Goal: Find specific page/section: Find specific page/section

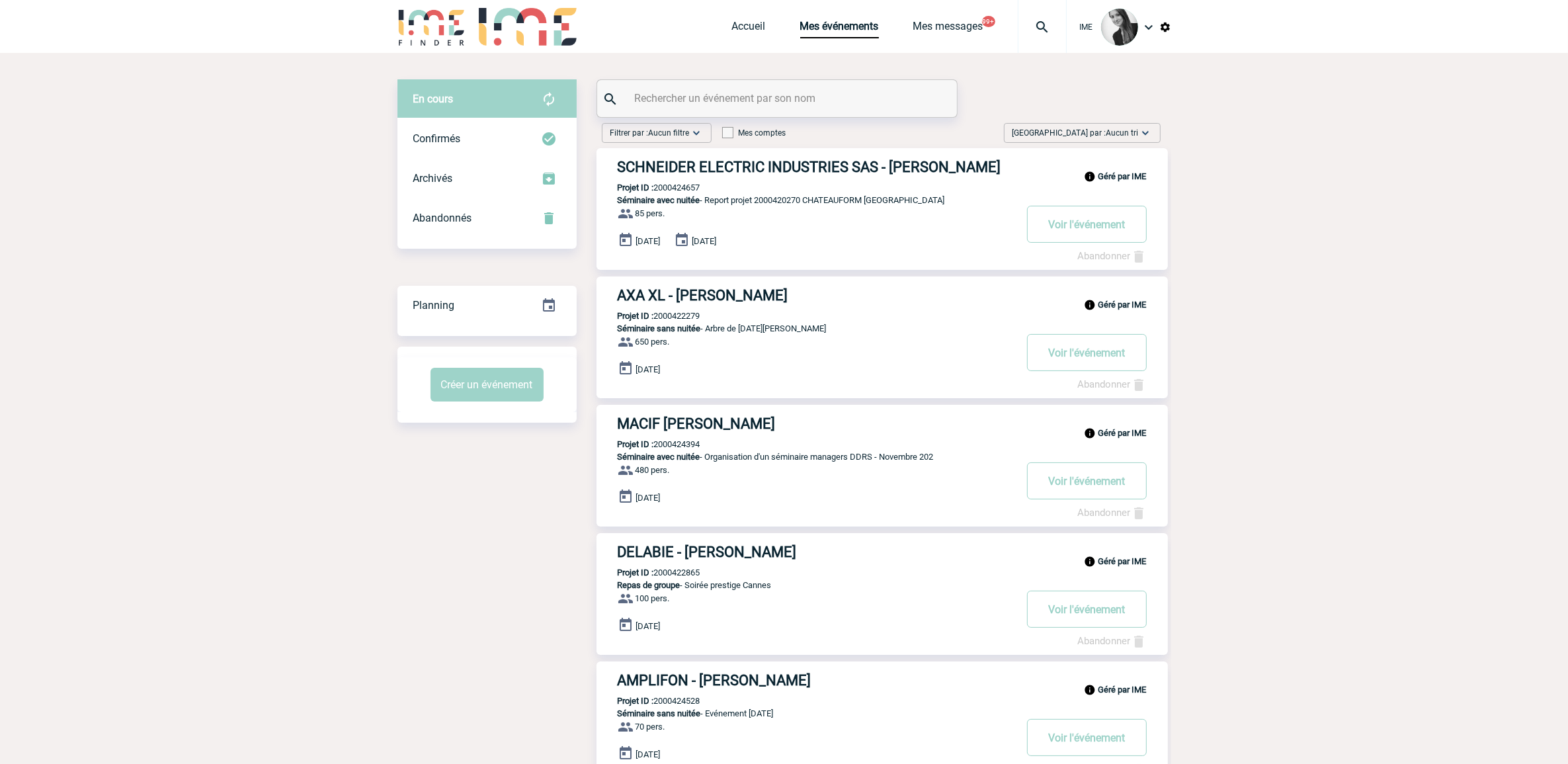
click at [1144, 131] on img at bounding box center [1146, 133] width 13 height 13
click at [1122, 233] on div "Date demande" at bounding box center [1104, 233] width 113 height 20
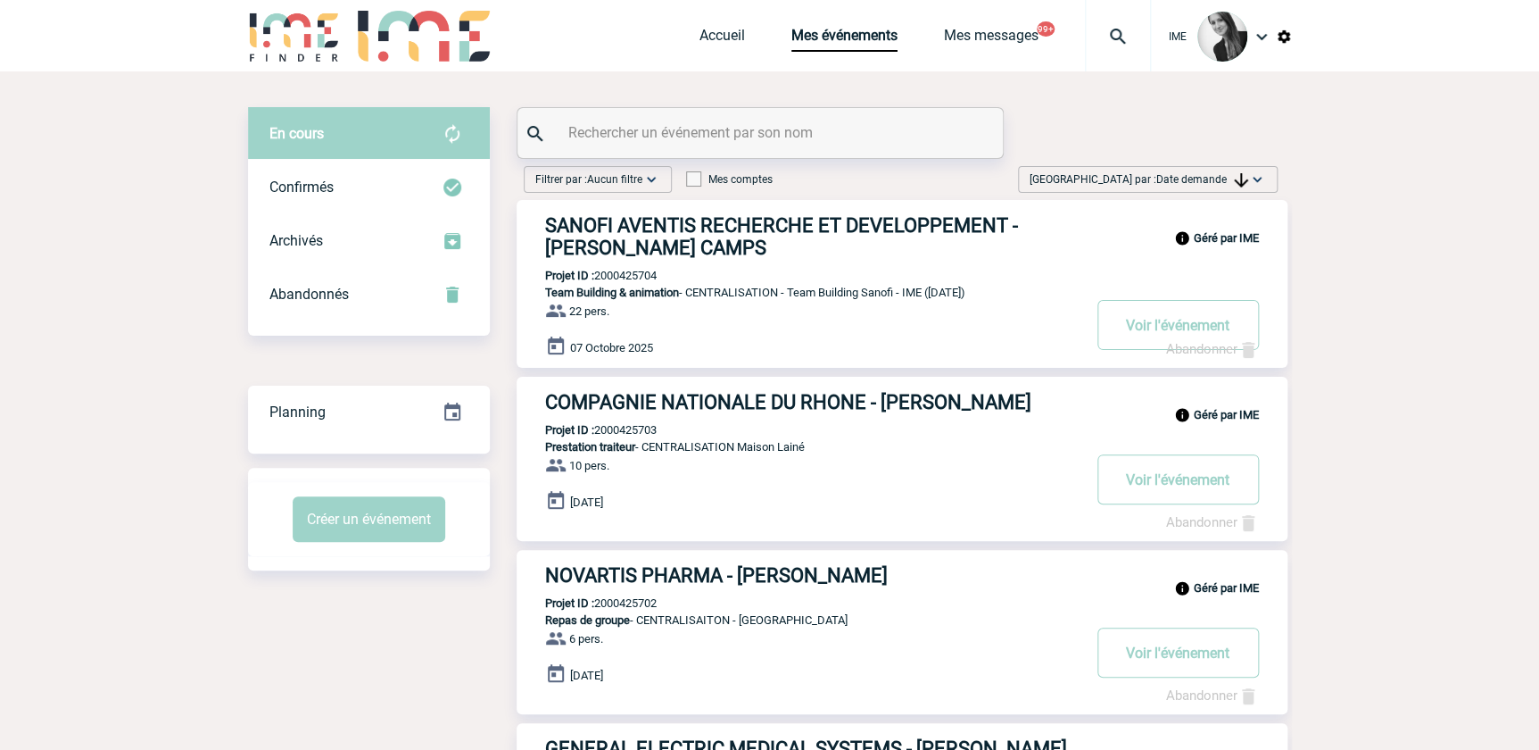
click at [1183, 183] on span "Date demande" at bounding box center [1203, 179] width 92 height 12
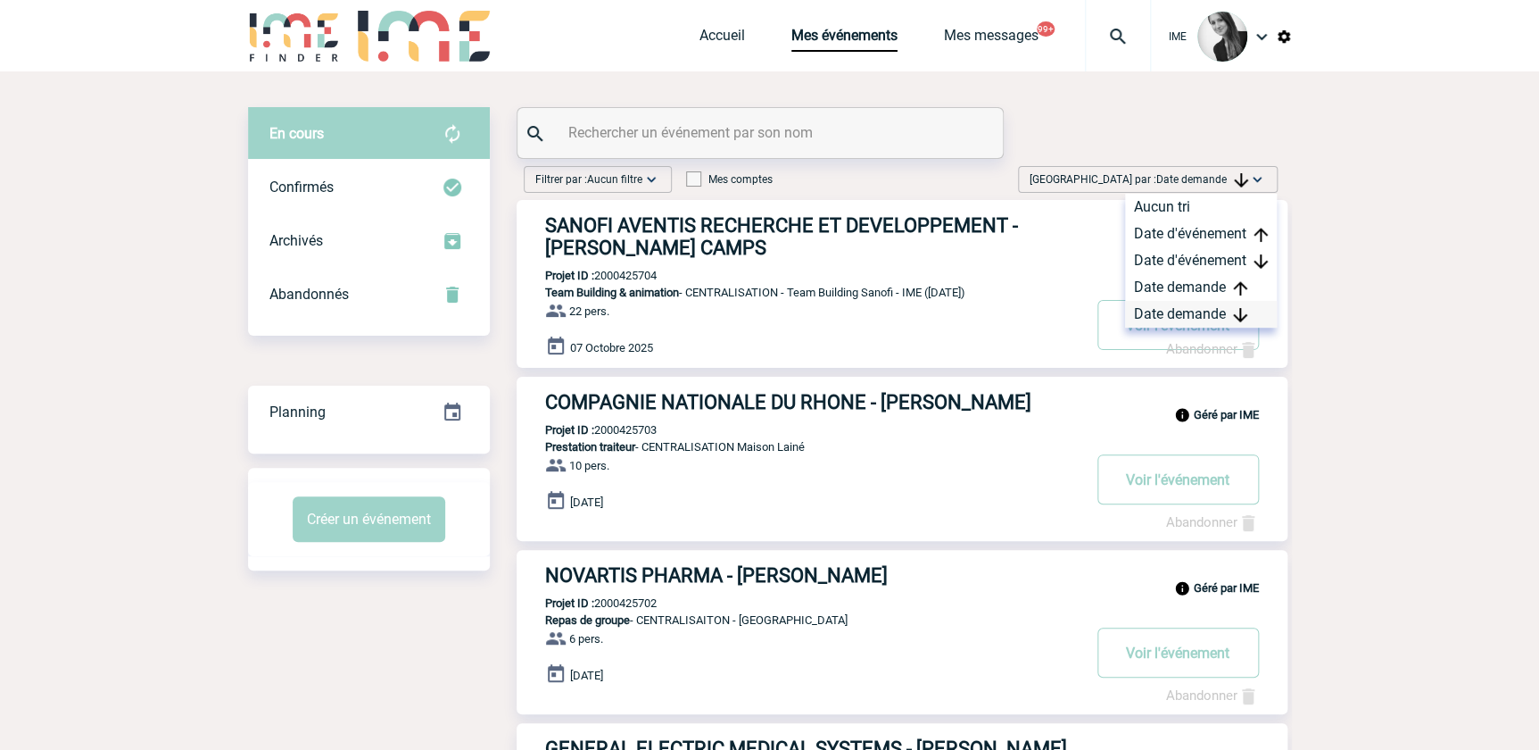
click at [1203, 312] on div "Date demande" at bounding box center [1201, 314] width 152 height 27
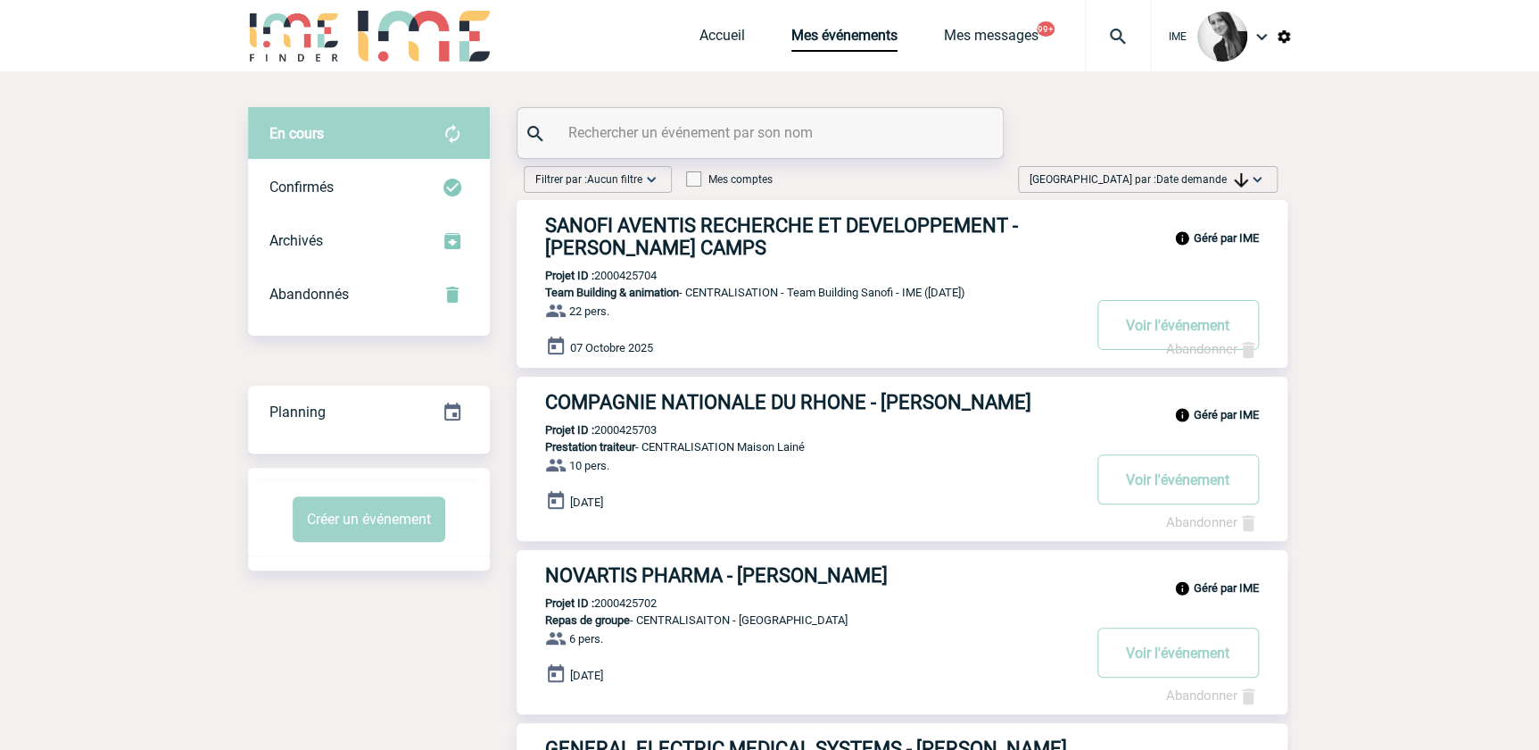
click at [1221, 187] on span "[GEOGRAPHIC_DATA] par : Date demande" at bounding box center [1139, 179] width 219 height 18
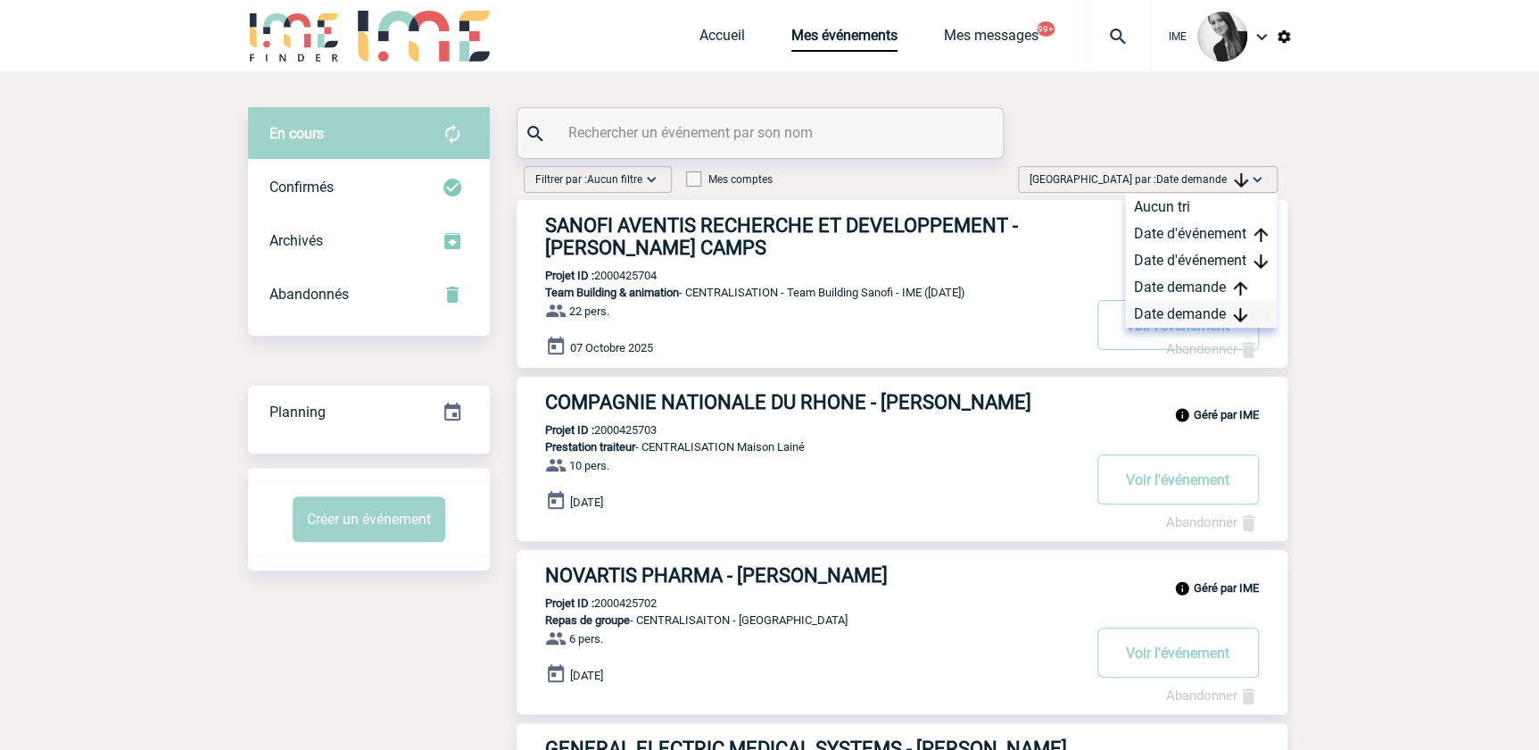
click at [1213, 314] on div "Date demande" at bounding box center [1201, 314] width 152 height 27
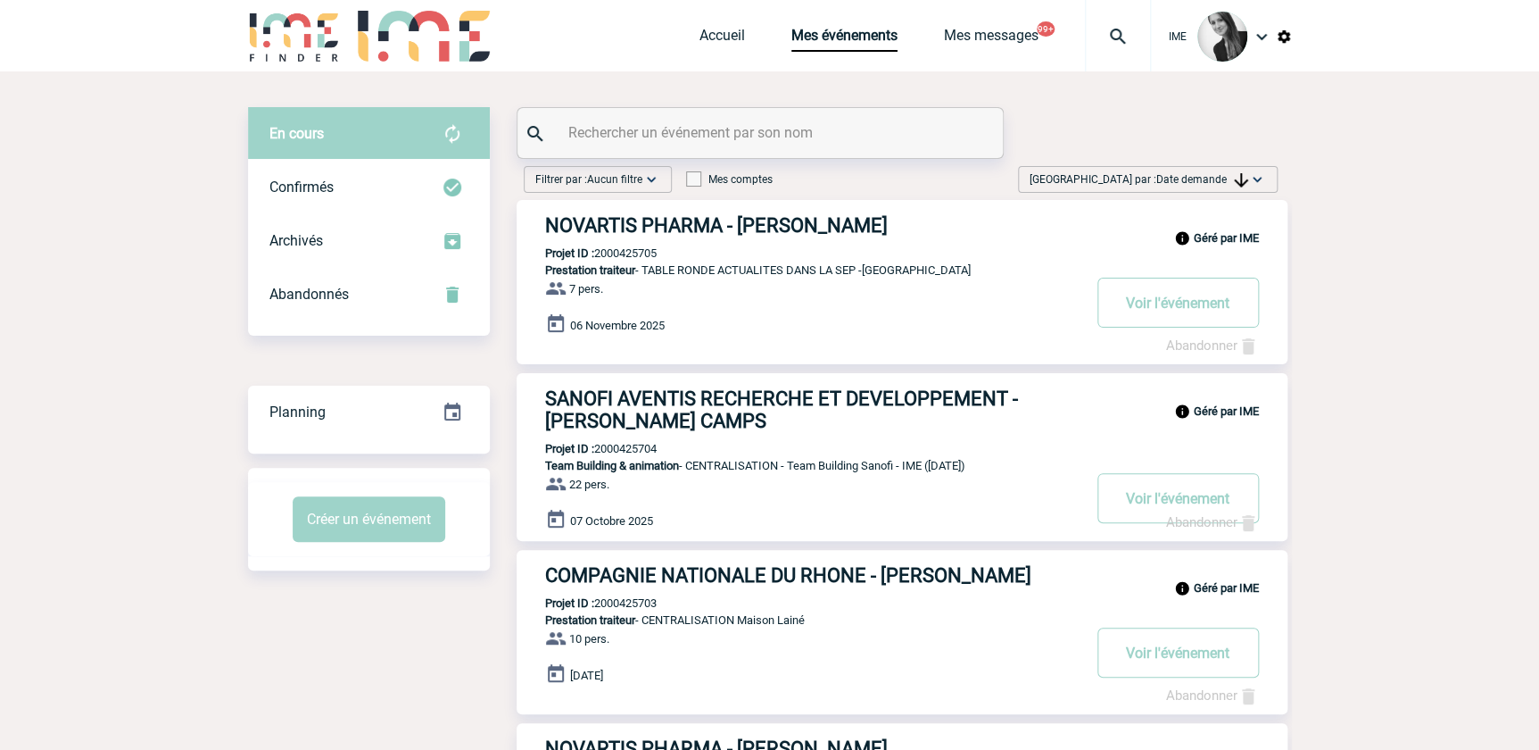
click at [1234, 174] on img at bounding box center [1241, 180] width 14 height 14
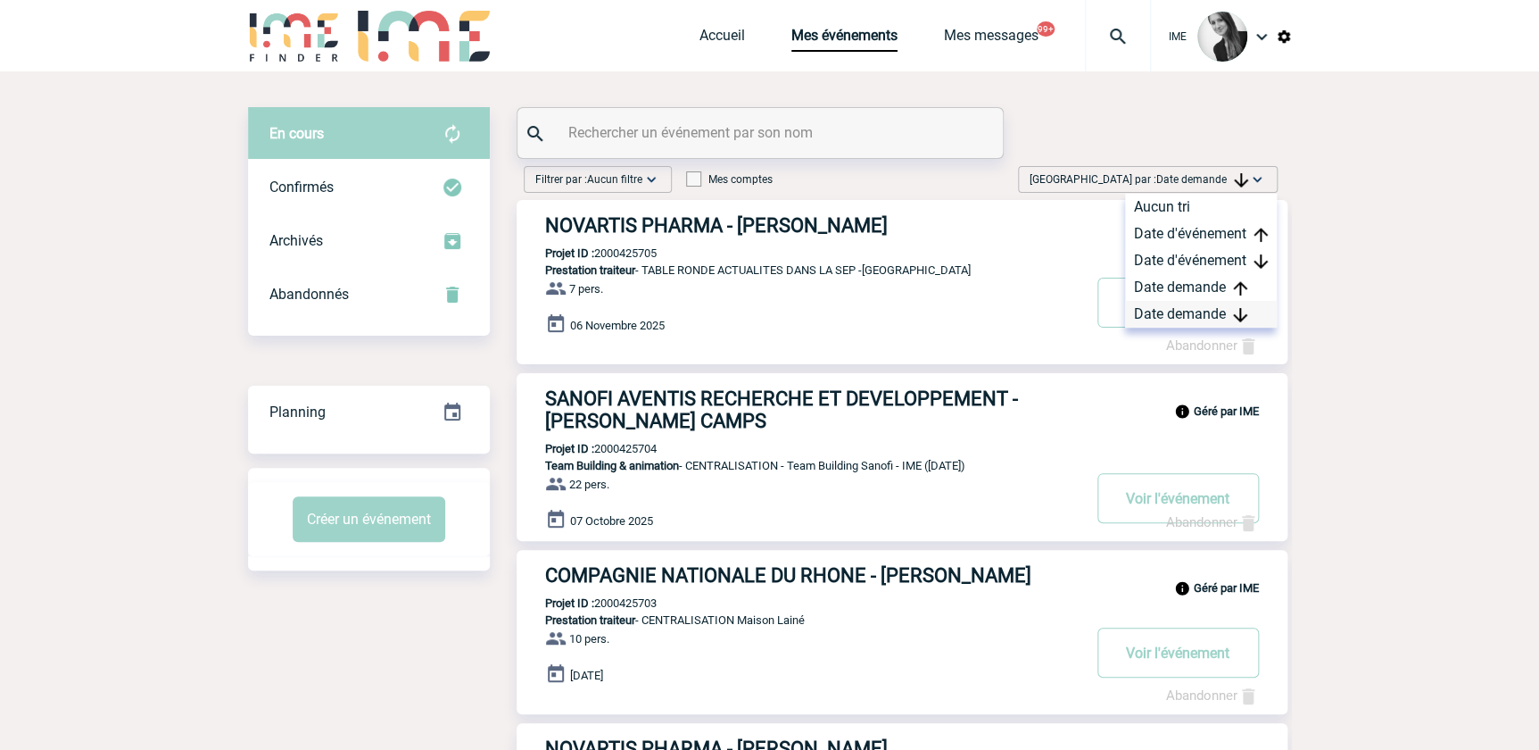
click at [1166, 314] on div "Date demande" at bounding box center [1201, 314] width 152 height 27
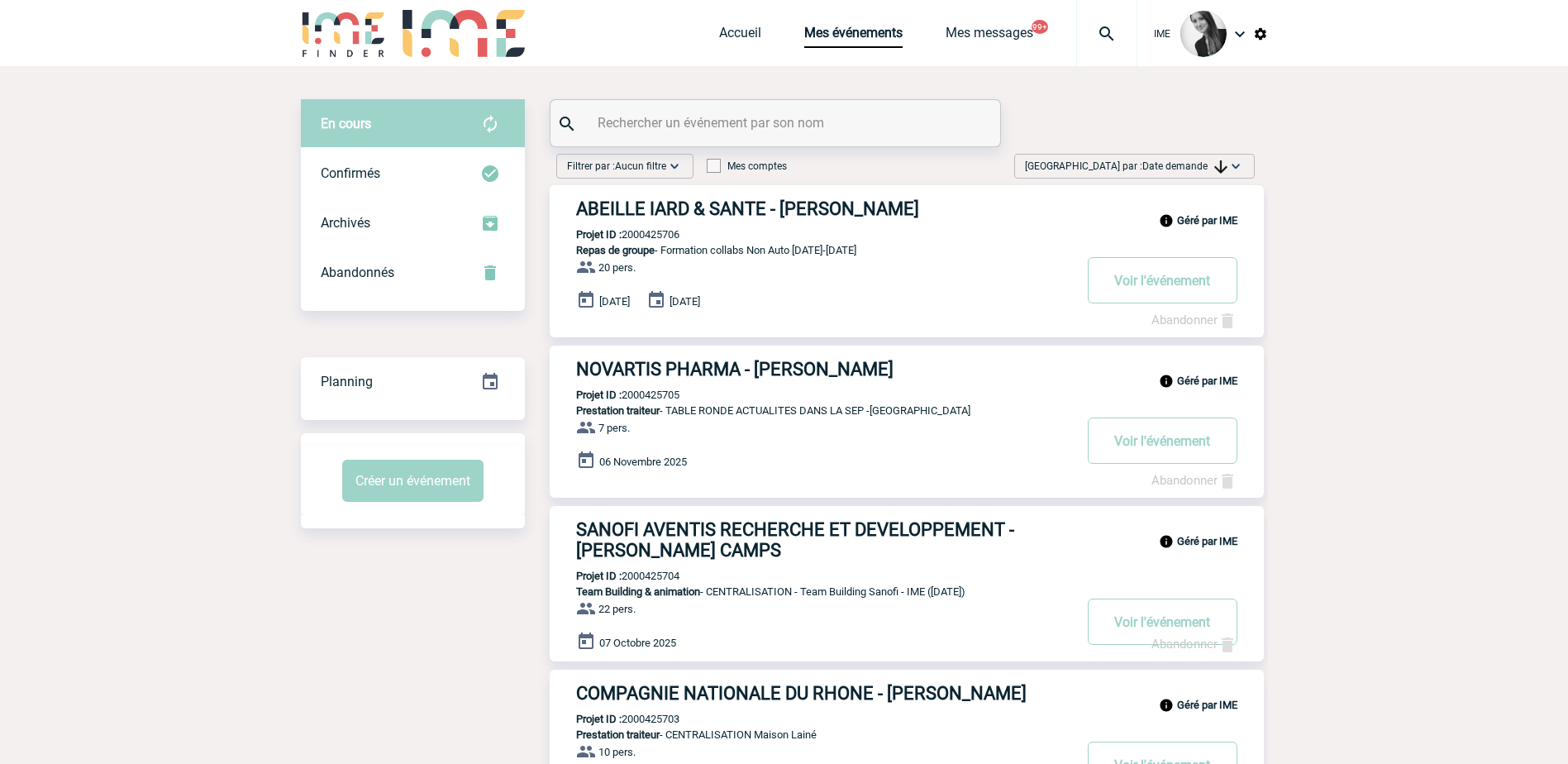
click at [1201, 161] on span "Date demande" at bounding box center [1185, 166] width 85 height 11
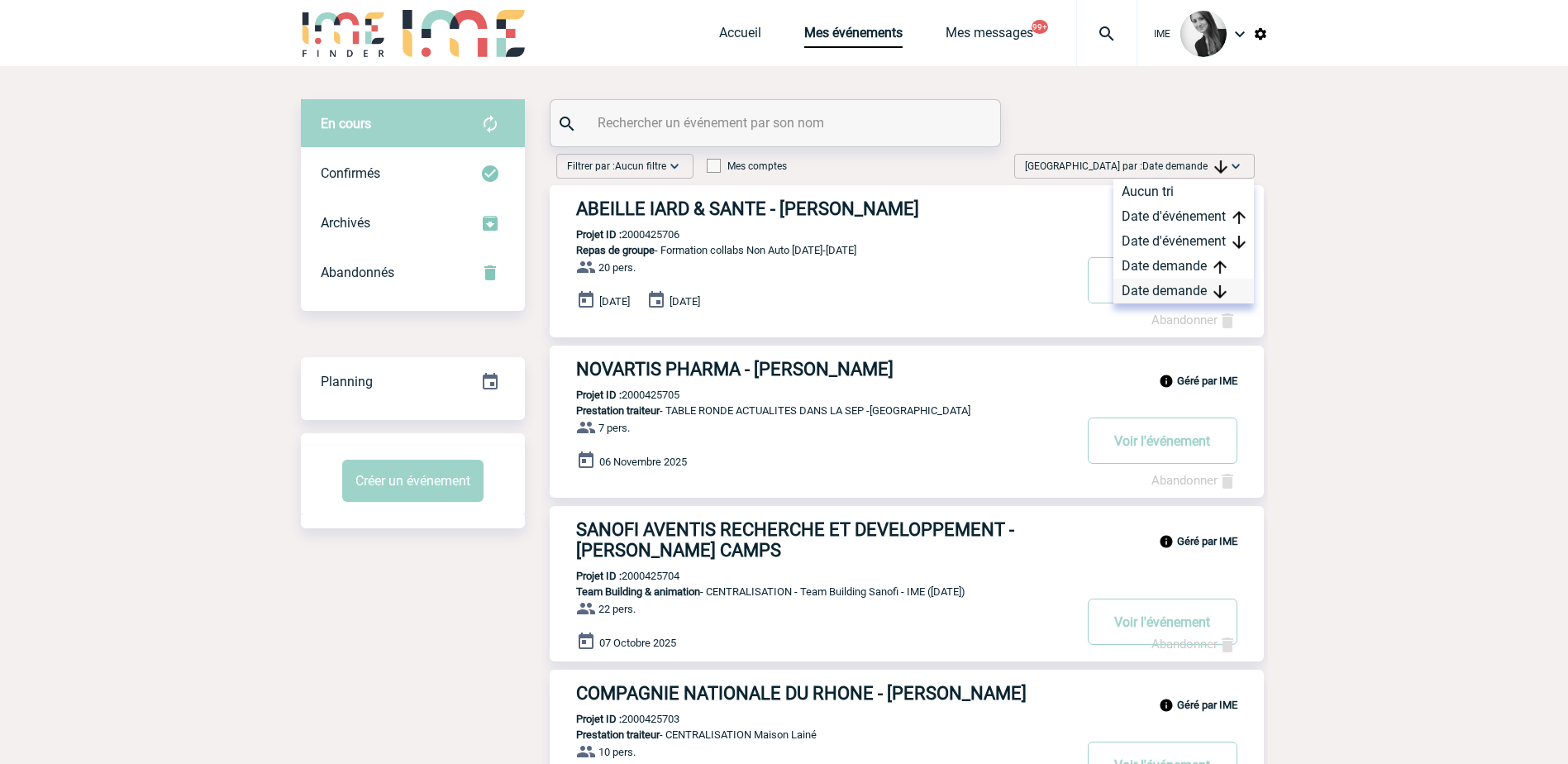
click at [1173, 292] on div "Date demande" at bounding box center [1184, 291] width 141 height 25
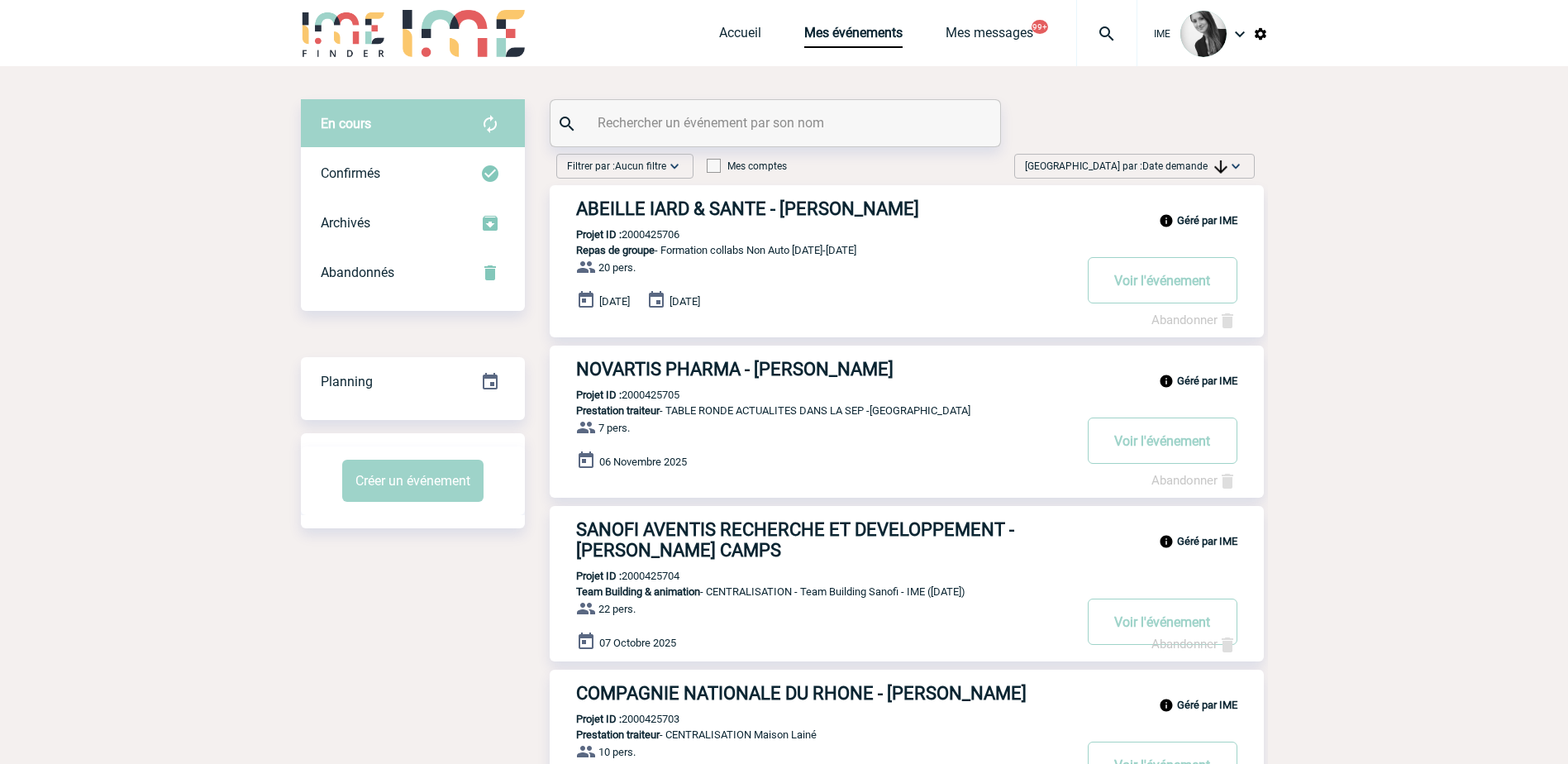
click at [1223, 165] on img at bounding box center [1221, 167] width 13 height 13
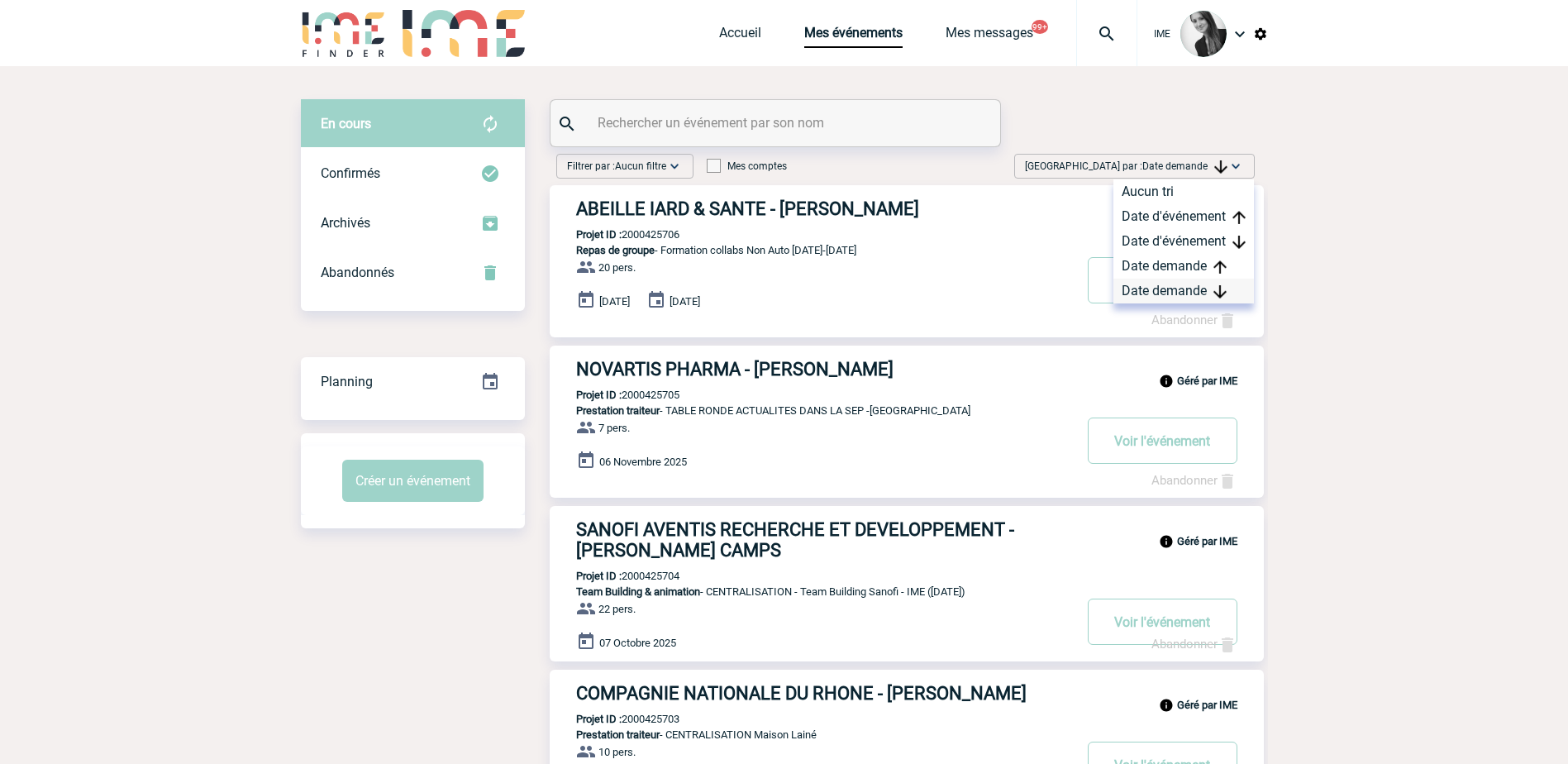
click at [1166, 293] on div "Date demande" at bounding box center [1184, 291] width 141 height 25
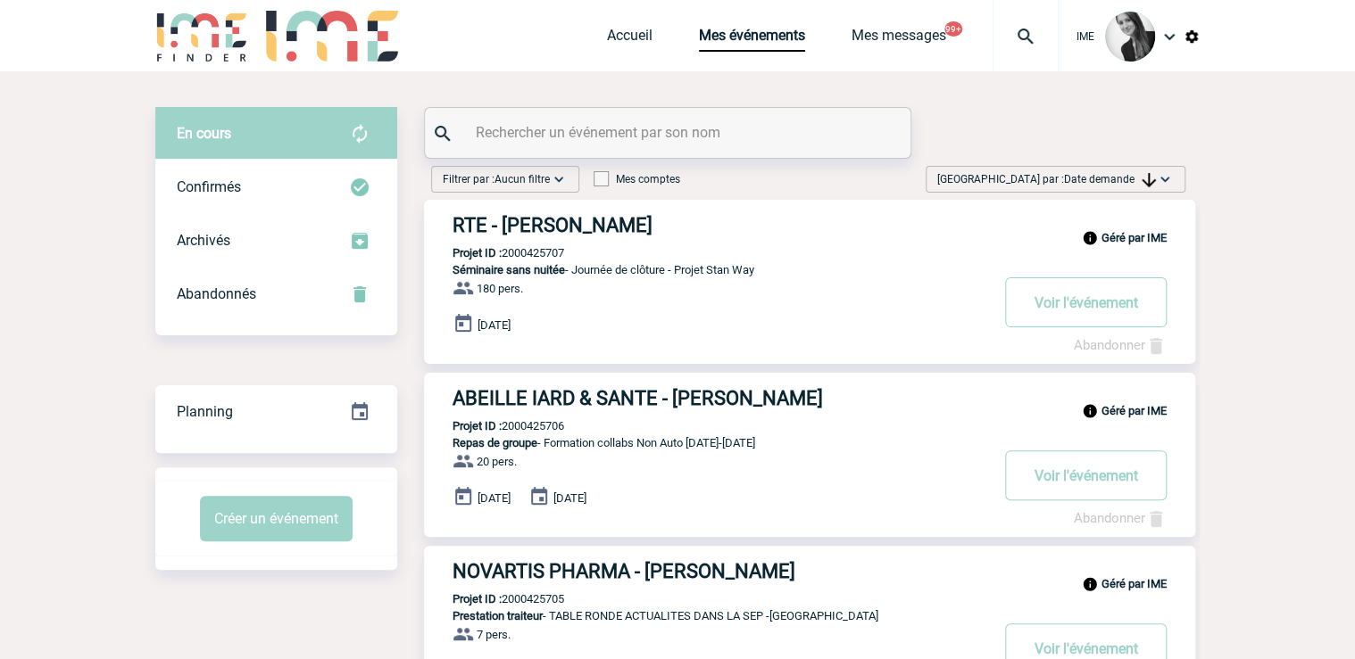
click at [1121, 186] on span "[GEOGRAPHIC_DATA] par : Date demande" at bounding box center [1046, 179] width 219 height 18
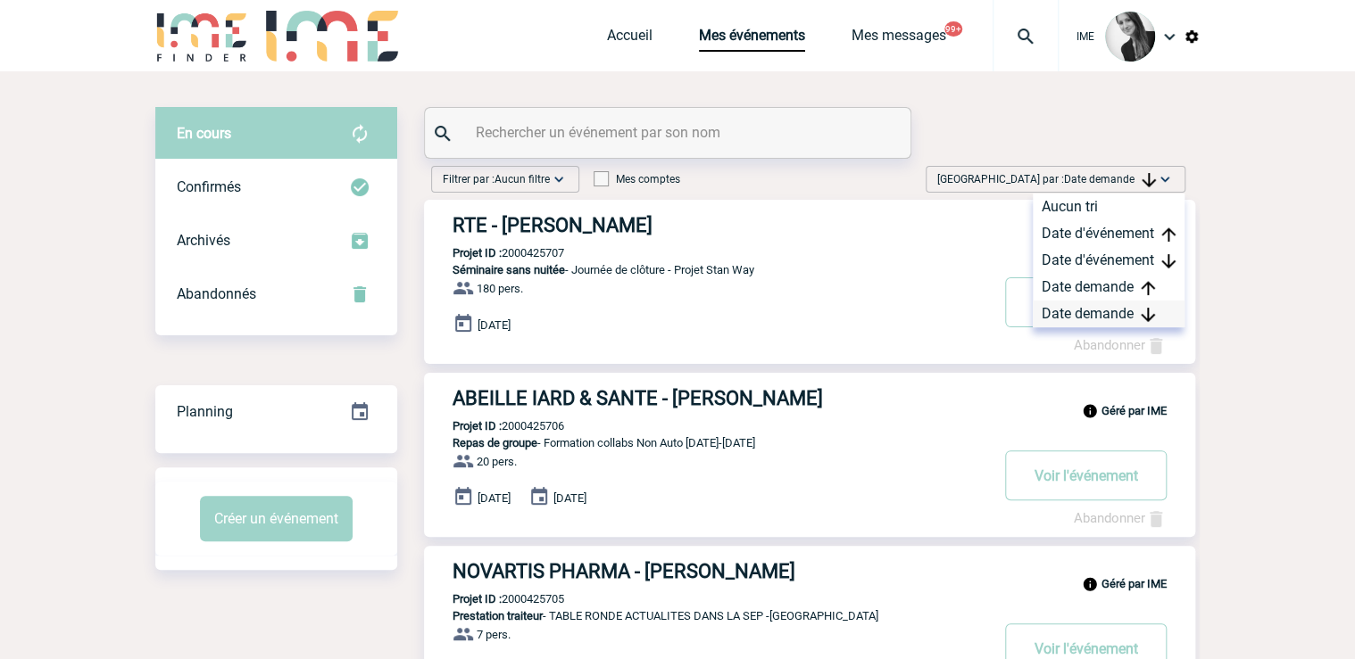
click at [1078, 316] on div "Date demande" at bounding box center [1108, 314] width 152 height 27
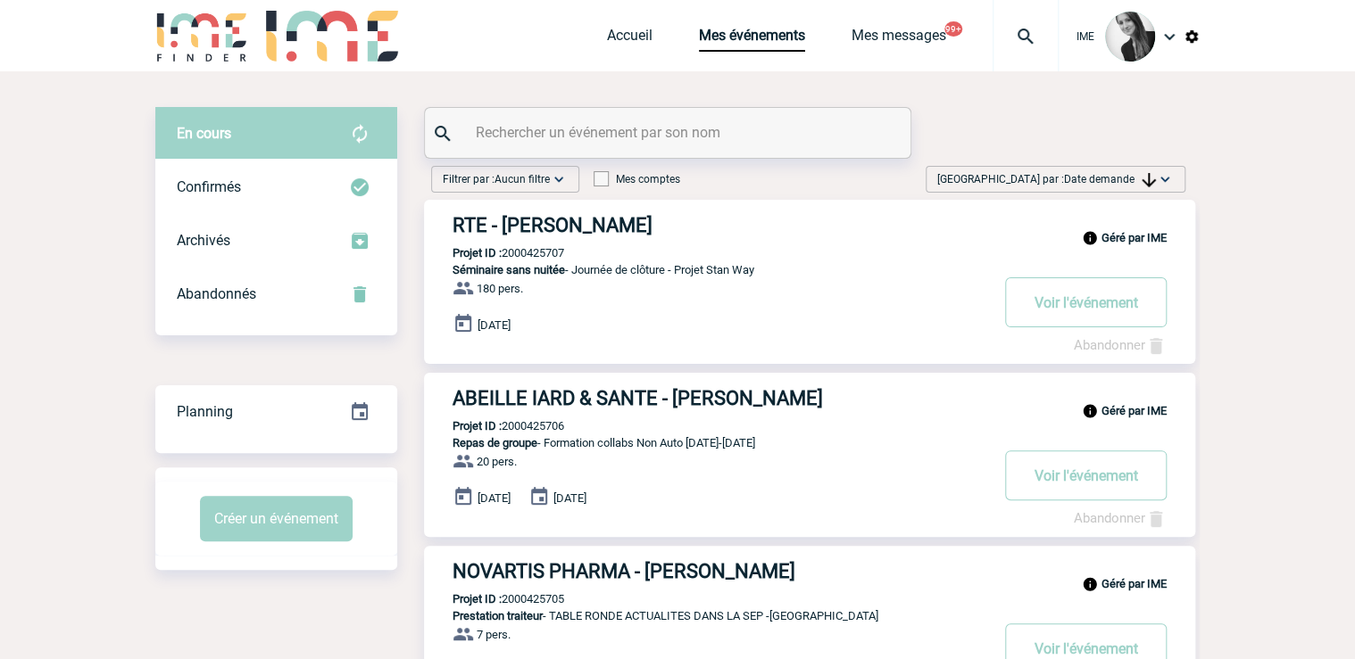
click at [1094, 185] on span "[GEOGRAPHIC_DATA] par : Date demande" at bounding box center [1046, 179] width 219 height 18
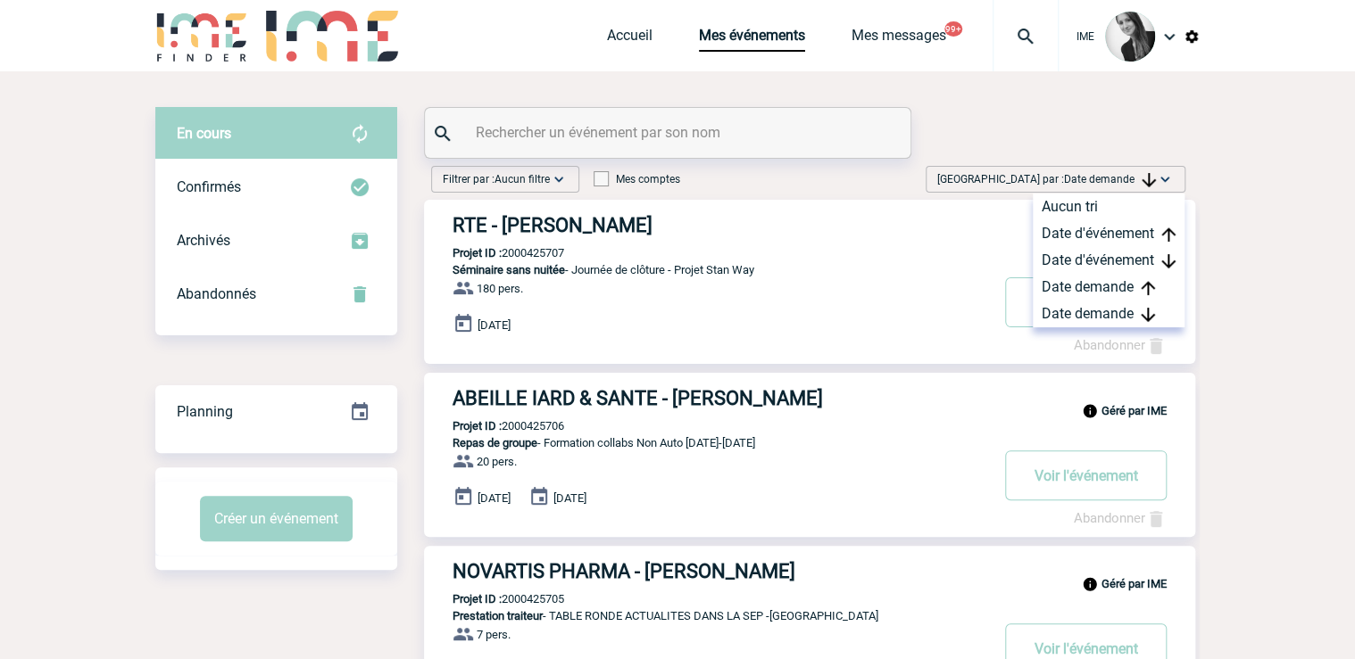
drag, startPoint x: 1083, startPoint y: 314, endPoint x: 992, endPoint y: 348, distance: 97.1
click at [1082, 314] on div "Date demande" at bounding box center [1108, 314] width 152 height 27
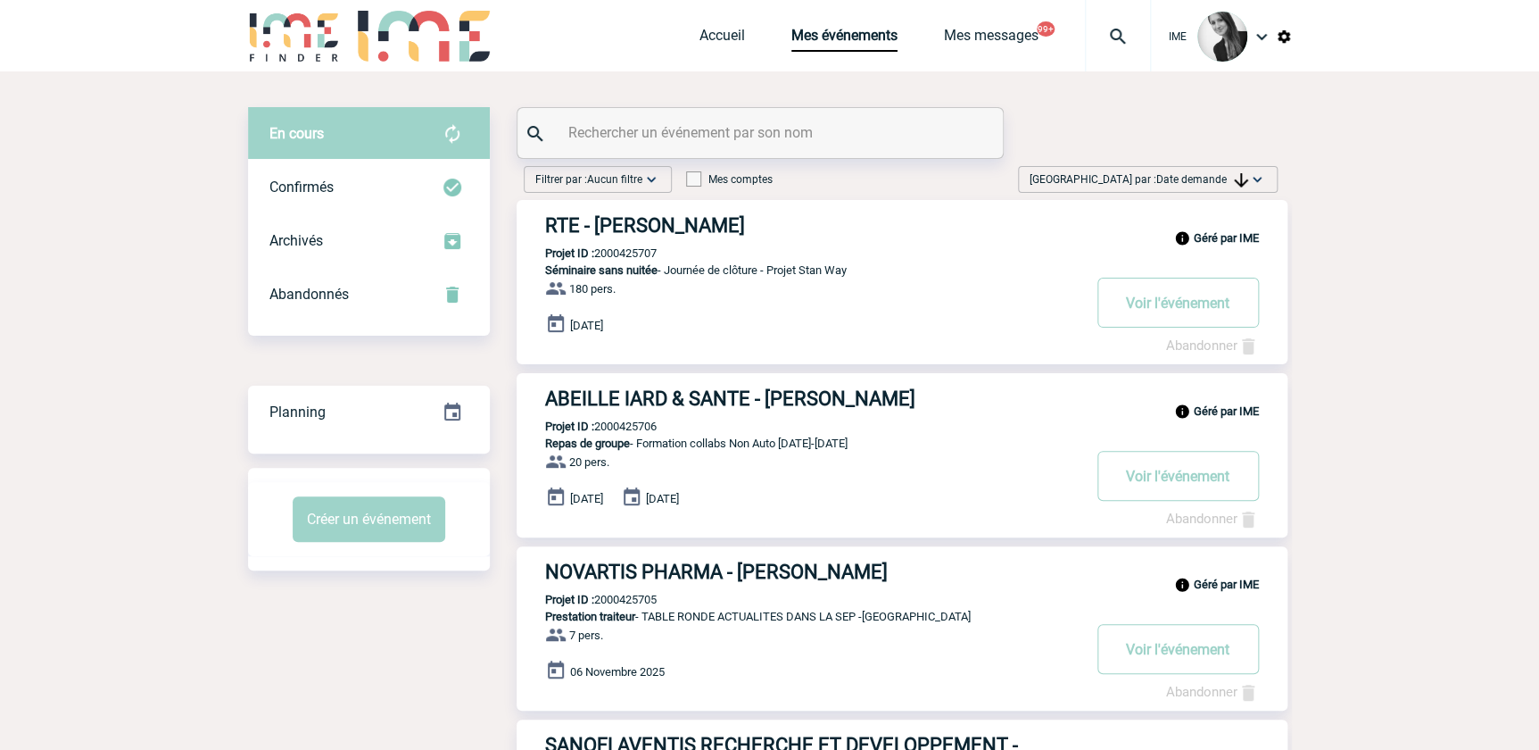
drag, startPoint x: 1513, startPoint y: 448, endPoint x: 1337, endPoint y: 351, distance: 201.7
click at [1250, 170] on img at bounding box center [1257, 179] width 18 height 18
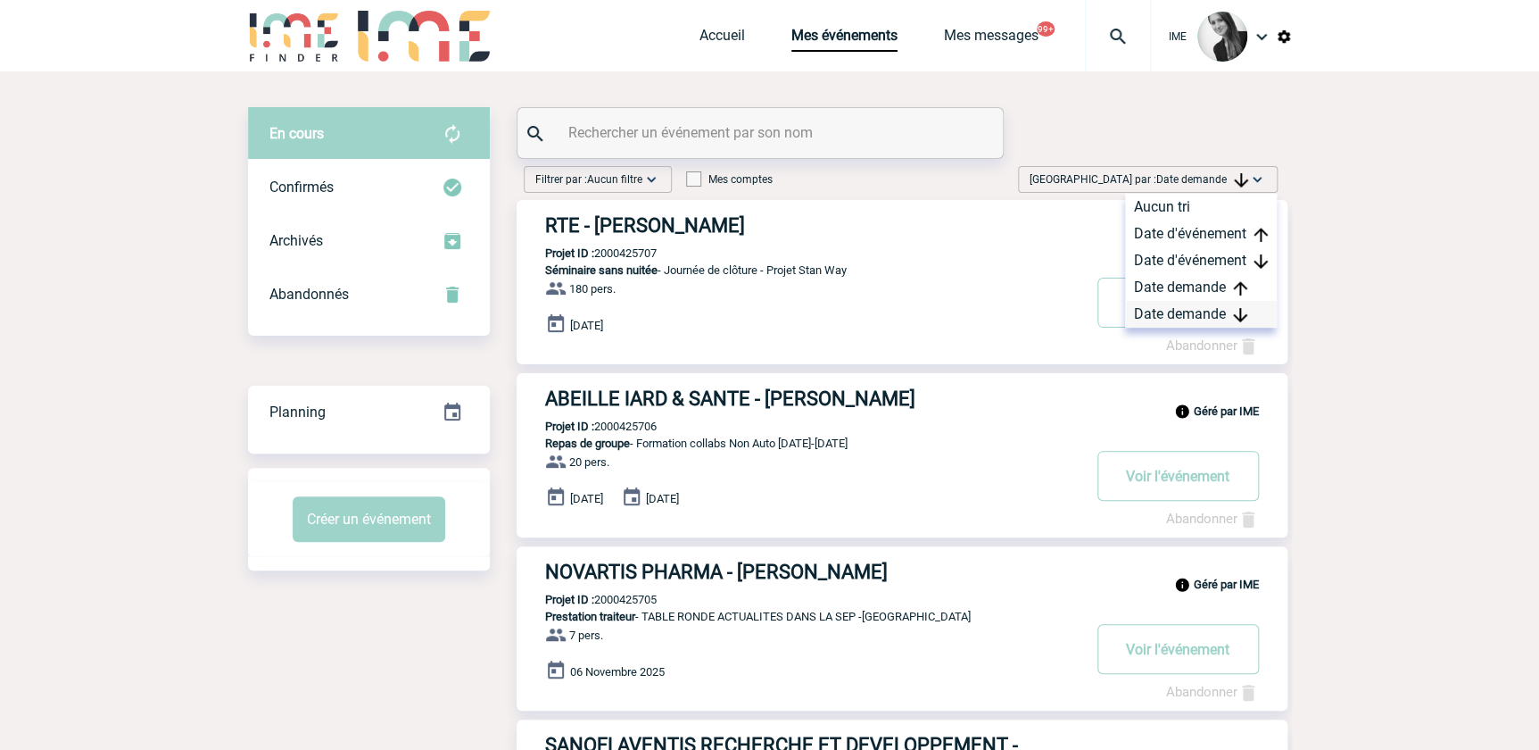
click at [1181, 312] on div "Date demande" at bounding box center [1201, 314] width 152 height 27
